Goal: Find contact information: Find contact information

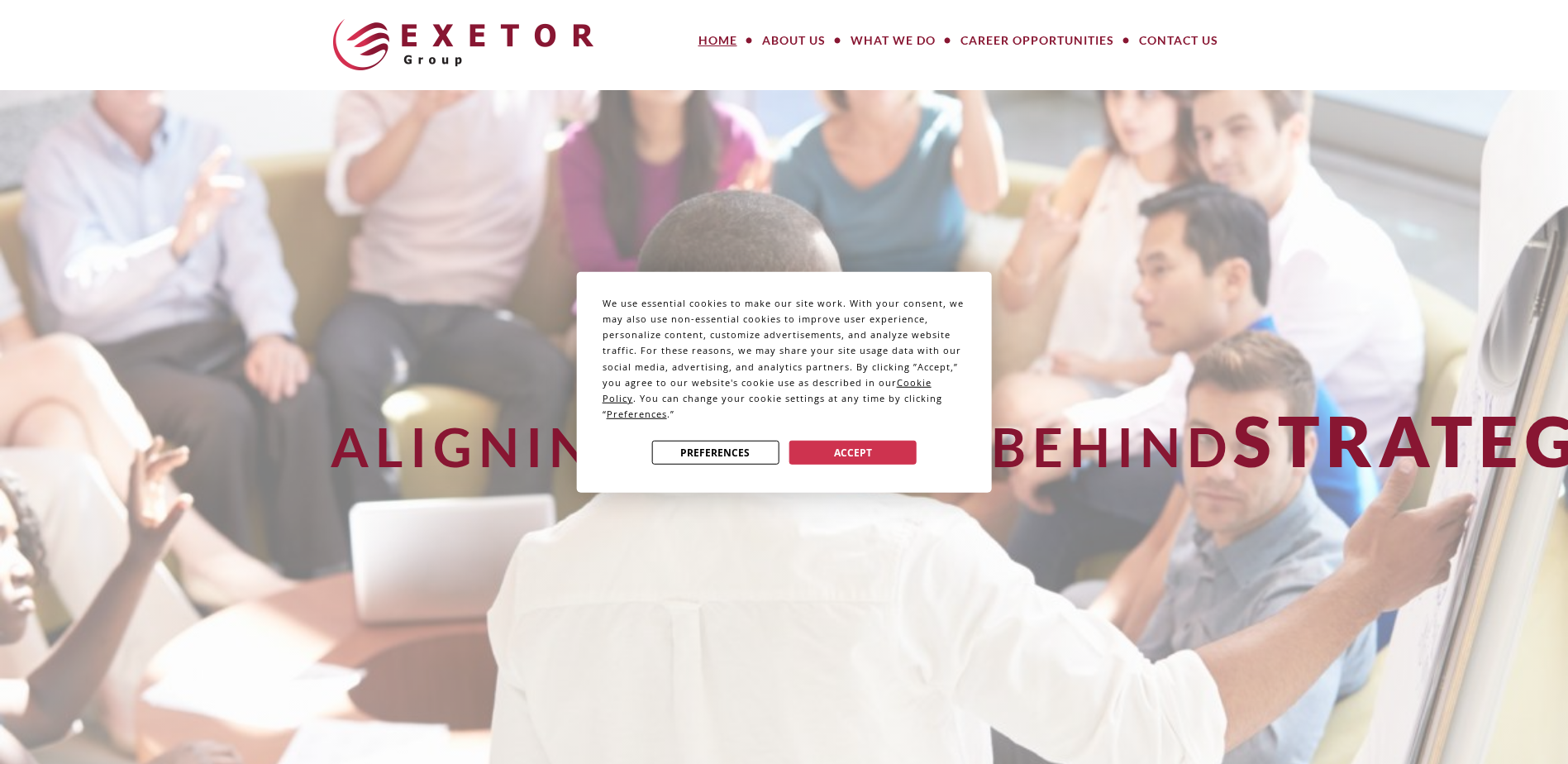
click at [1162, 47] on div "We use essential cookies to make our site work. With your consent, we may also …" at bounding box center [784, 382] width 1568 height 764
click at [1163, 46] on div "We use essential cookies to make our site work. With your consent, we may also …" at bounding box center [784, 382] width 1568 height 764
click at [1178, 36] on div "We use essential cookies to make our site work. With your consent, we may also …" at bounding box center [784, 382] width 1568 height 764
click at [798, 447] on button "Accept" at bounding box center [852, 453] width 127 height 24
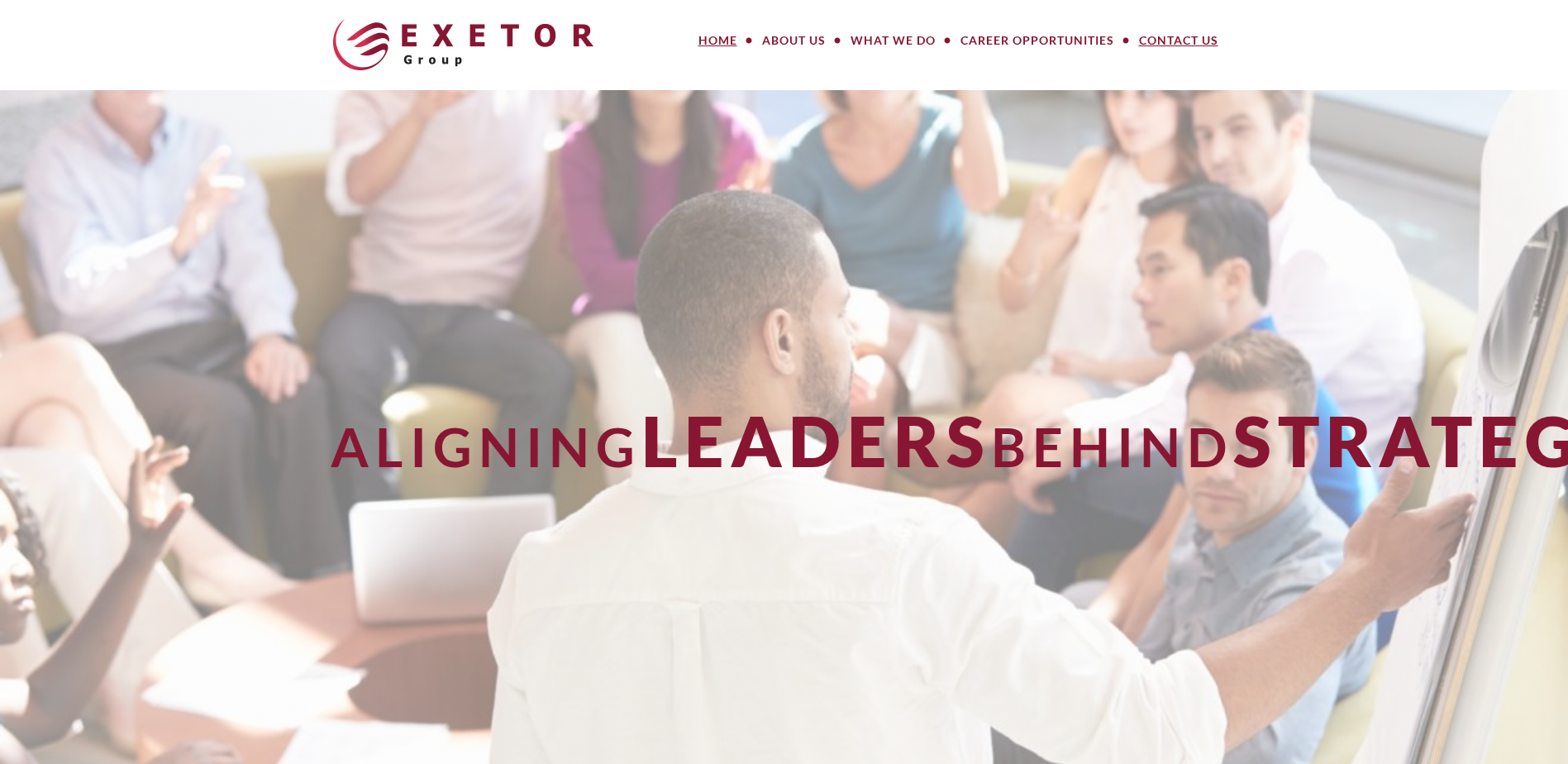
click at [1200, 34] on link "Contact Us" at bounding box center [1178, 41] width 104 height 33
